Goal: Information Seeking & Learning: Learn about a topic

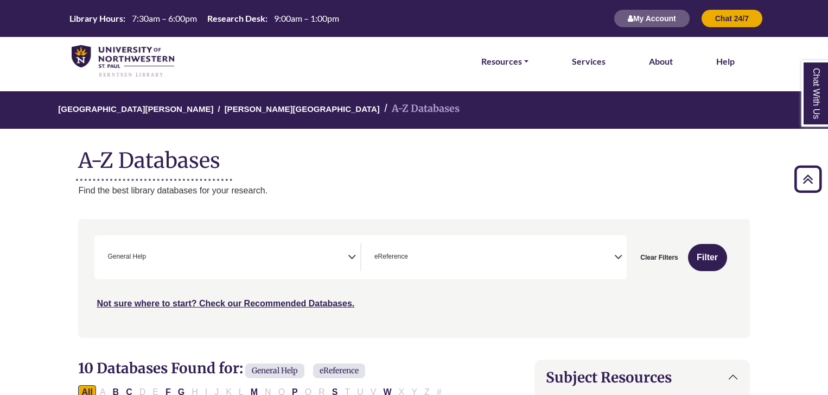
select select "*****"
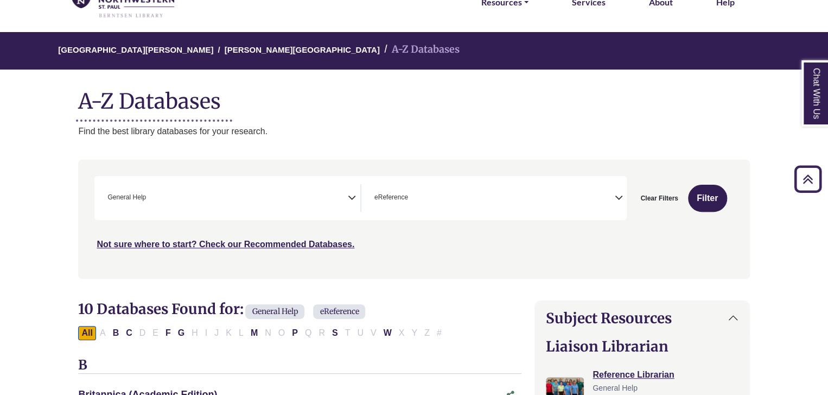
scroll to position [43, 0]
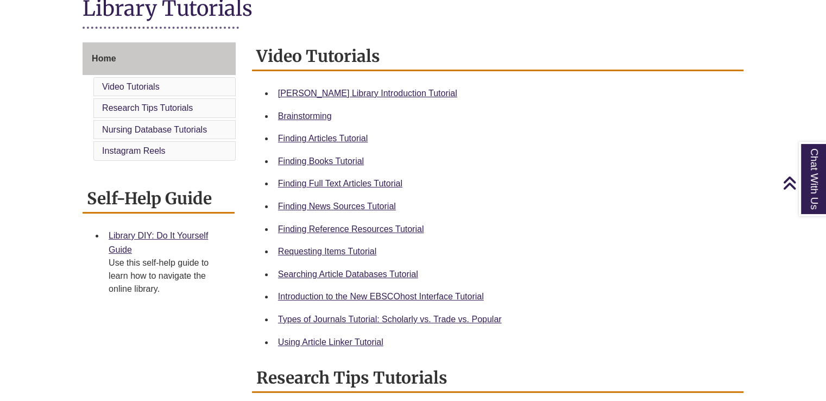
scroll to position [264, 0]
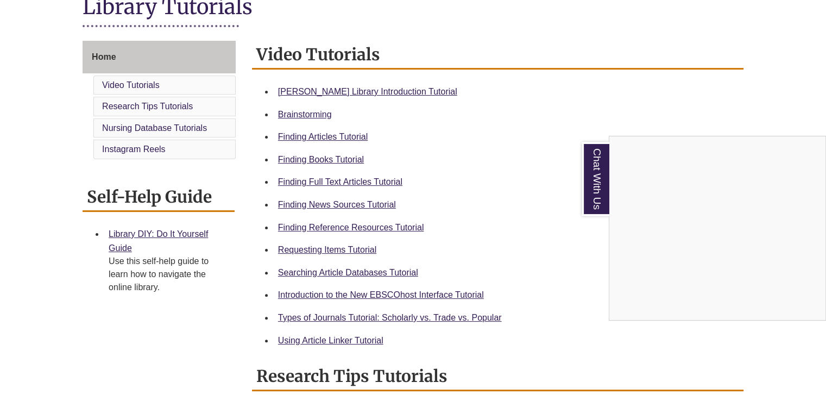
click at [326, 206] on div "Chat With Us" at bounding box center [413, 200] width 826 height 401
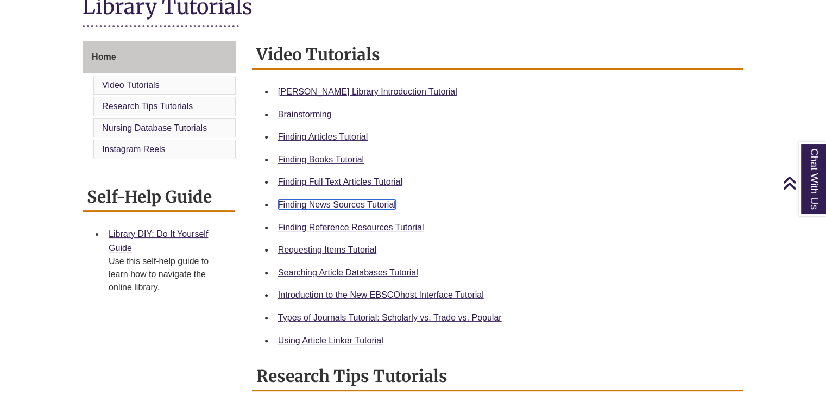
click at [326, 206] on link "Finding News Sources Tutorial" at bounding box center [337, 204] width 118 height 9
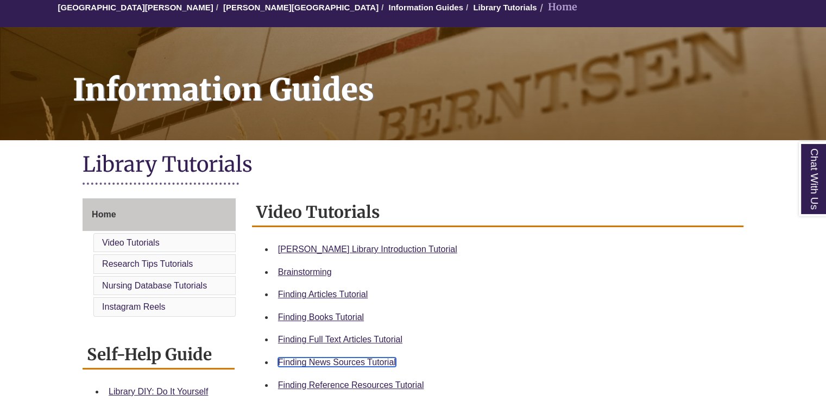
scroll to position [109, 0]
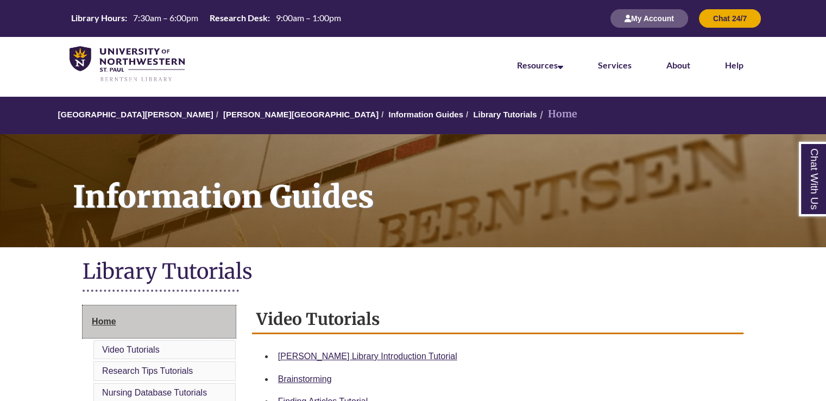
click at [99, 319] on span "Home" at bounding box center [104, 320] width 24 height 9
click at [105, 324] on span "Home" at bounding box center [104, 320] width 24 height 9
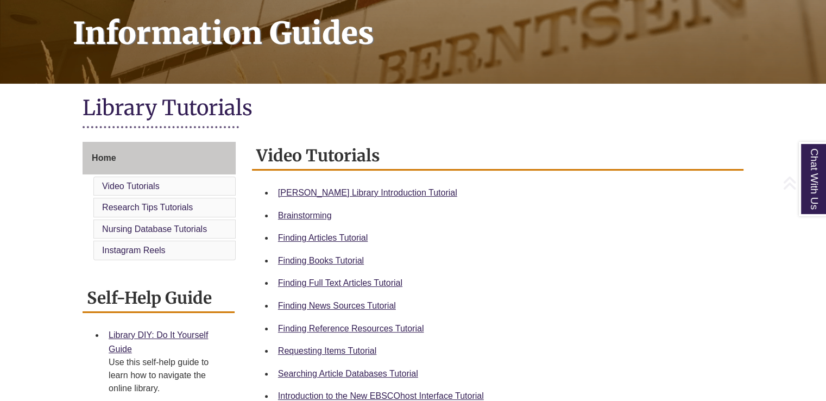
scroll to position [165, 0]
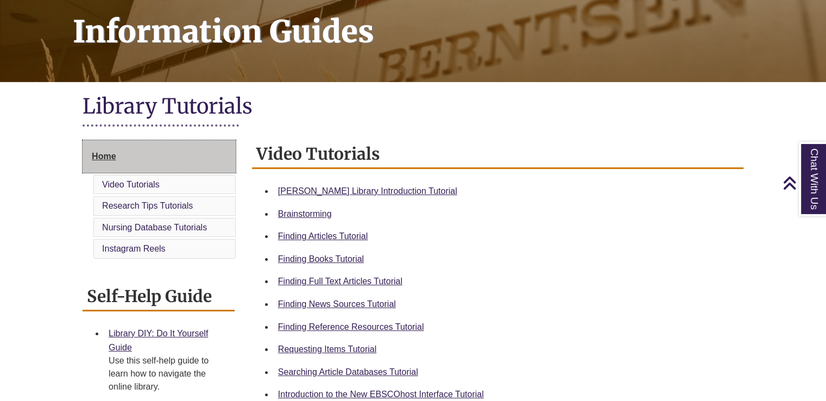
click at [92, 159] on span "Home" at bounding box center [104, 155] width 24 height 9
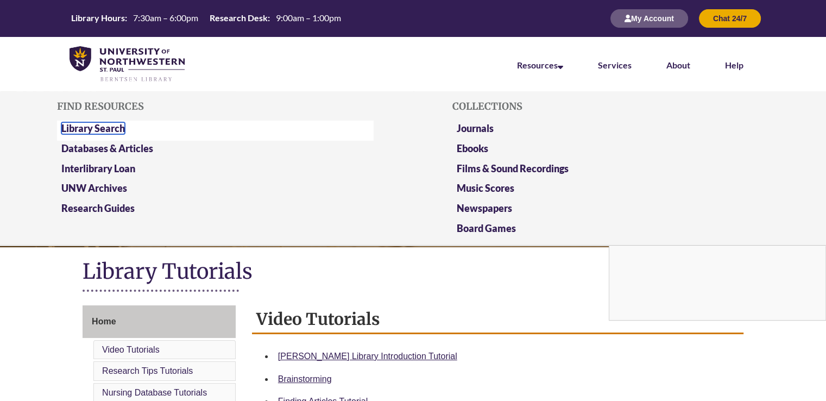
click at [76, 129] on link "Library Search" at bounding box center [93, 128] width 64 height 12
